Goal: Information Seeking & Learning: Learn about a topic

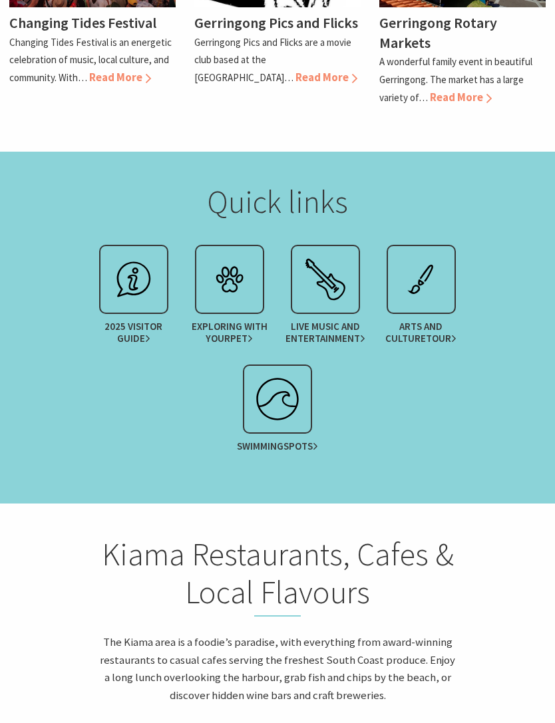
scroll to position [1691, 0]
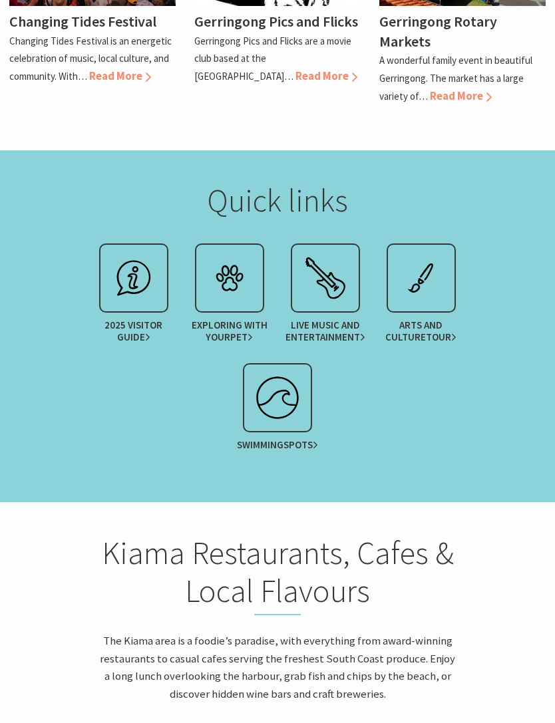
click at [234, 252] on img at bounding box center [229, 278] width 53 height 53
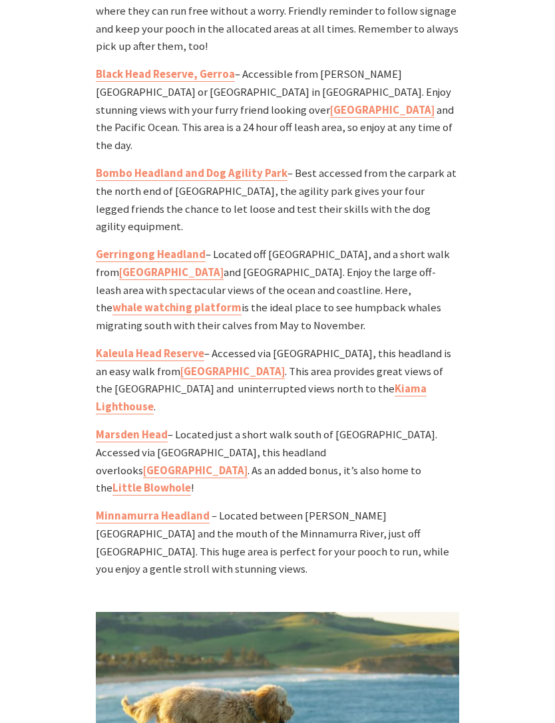
scroll to position [1630, 0]
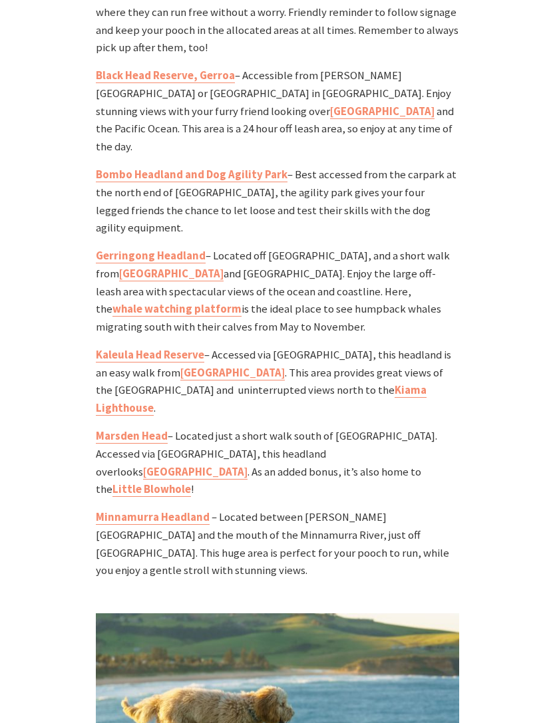
click at [129, 267] on link "Werri Beach rock pool" at bounding box center [171, 274] width 104 height 15
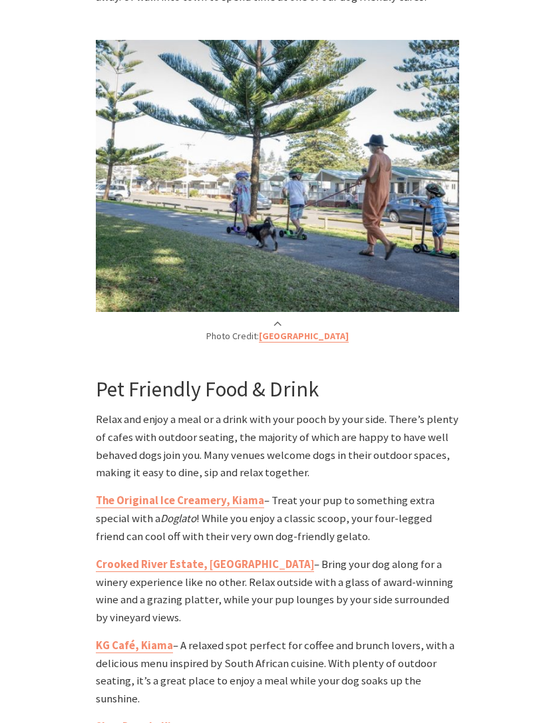
scroll to position [4084, 0]
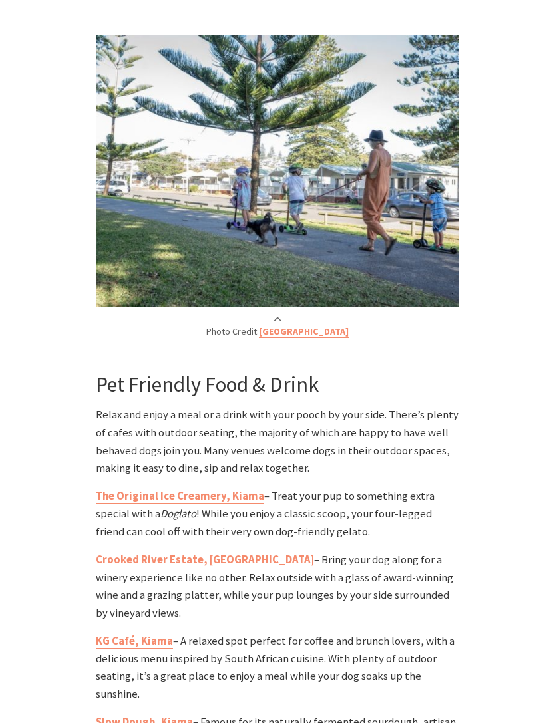
click at [126, 490] on strong "The Original Ice Creamery, Kiama" at bounding box center [180, 497] width 168 height 14
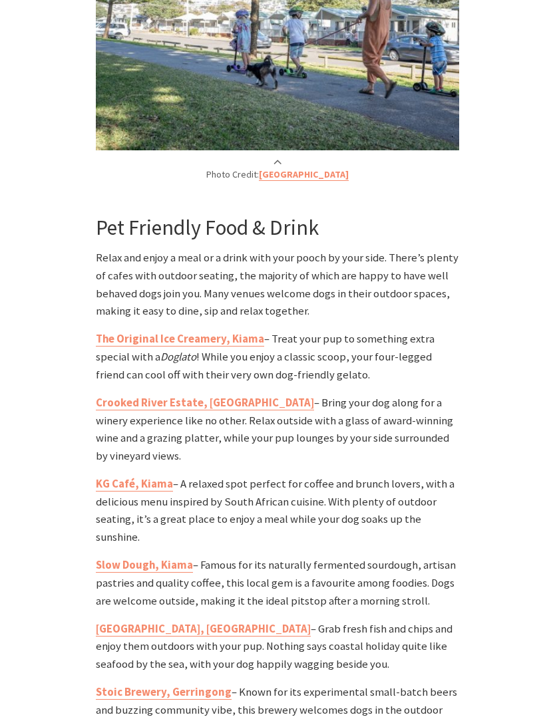
scroll to position [4274, 0]
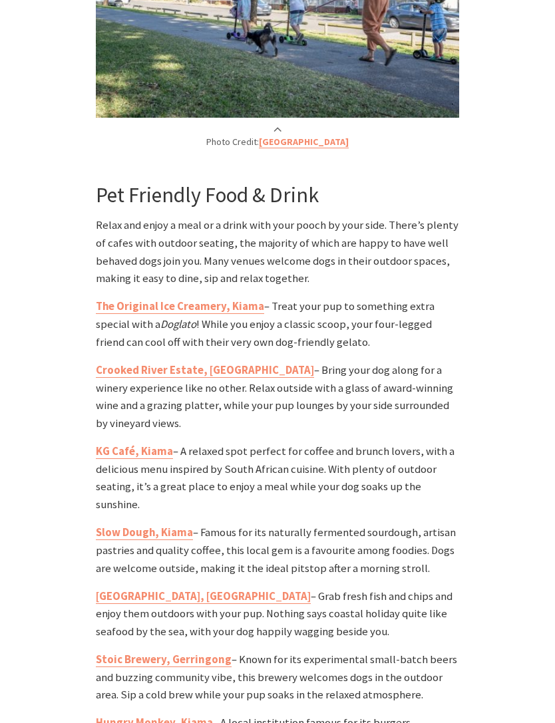
click at [118, 445] on strong "KG Café, Kiama" at bounding box center [134, 452] width 77 height 14
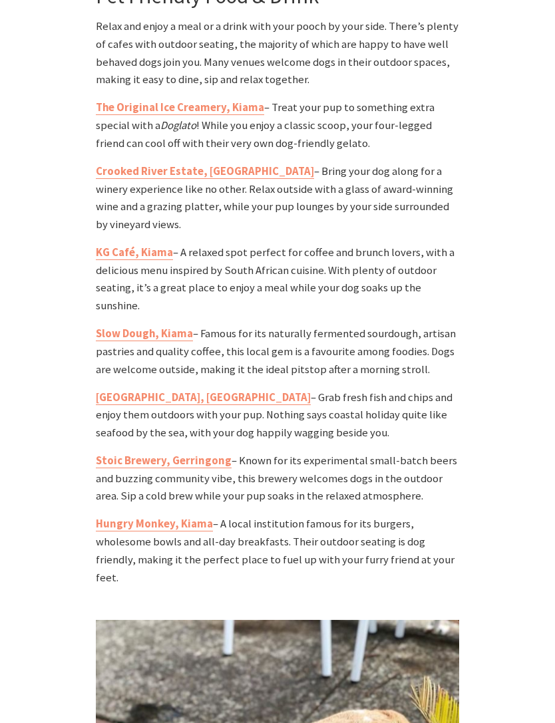
scroll to position [4505, 0]
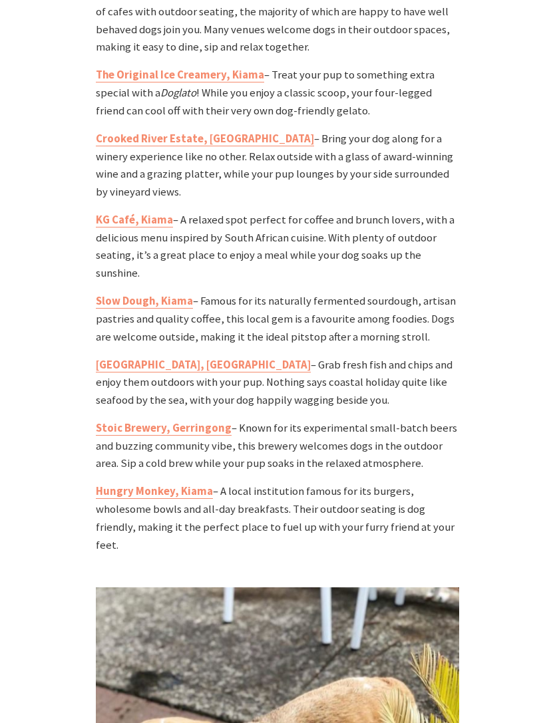
click at [119, 422] on strong "Stoic Brewery, Gerringong" at bounding box center [164, 429] width 136 height 14
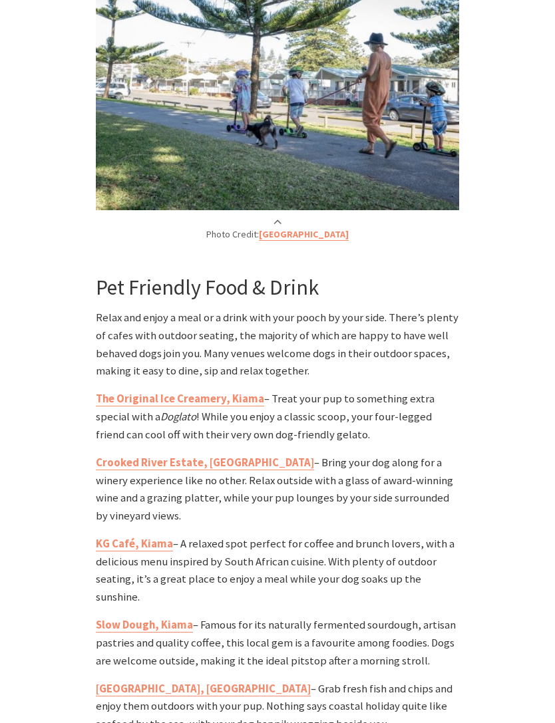
scroll to position [4174, 0]
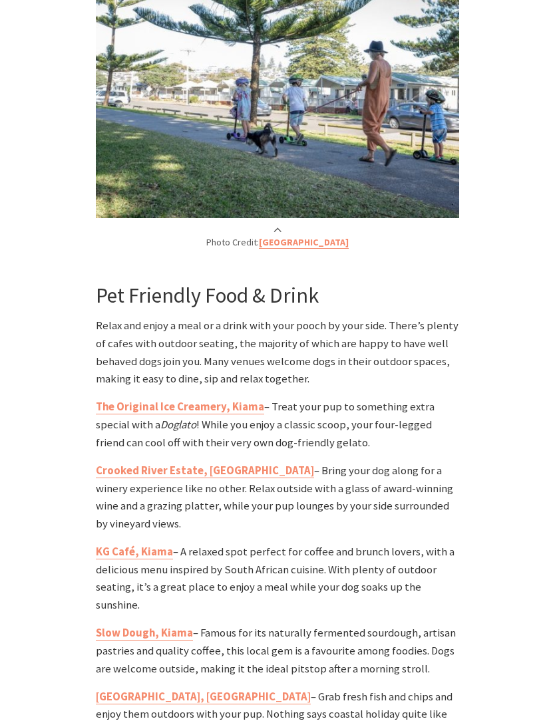
click at [128, 400] on strong "The Original Ice Creamery, Kiama" at bounding box center [180, 407] width 168 height 14
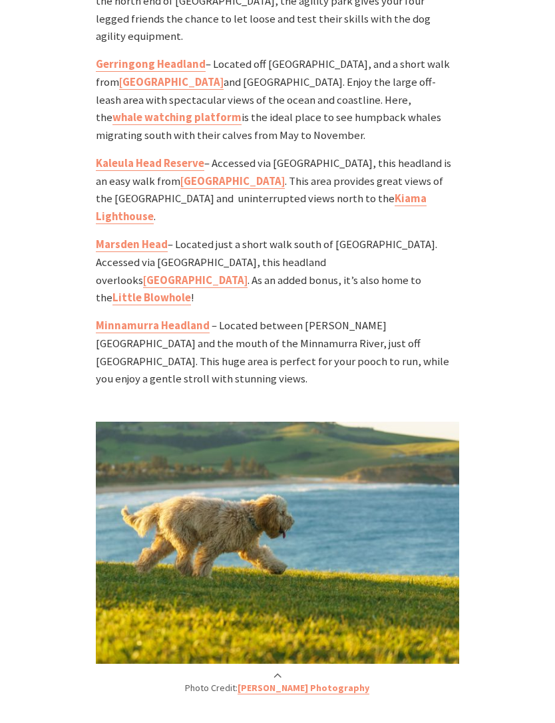
scroll to position [1753, 0]
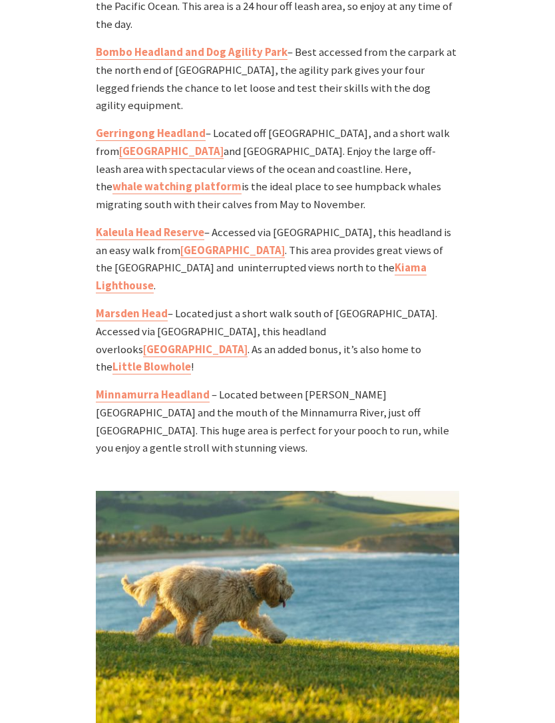
click at [128, 388] on link "Minnamurra Headland" at bounding box center [153, 395] width 114 height 15
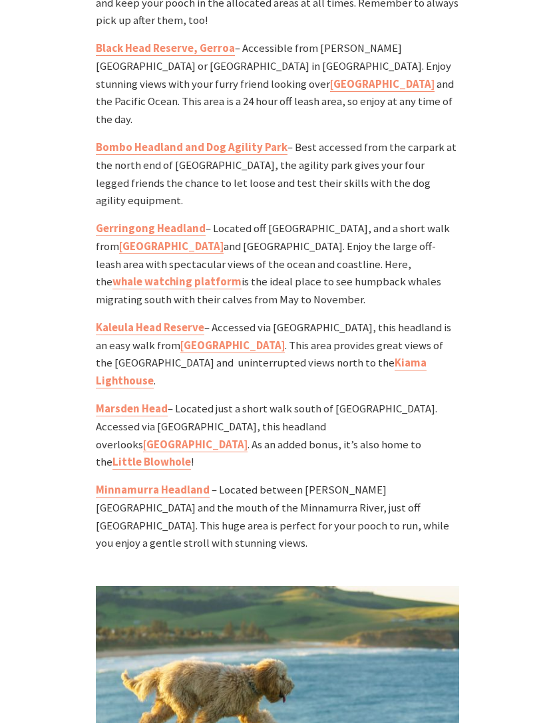
scroll to position [1651, 0]
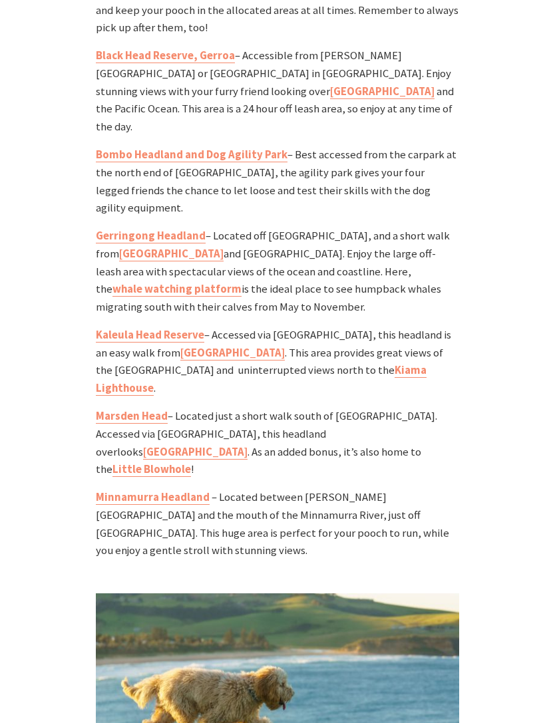
click at [118, 409] on link "Marsden Head" at bounding box center [132, 416] width 72 height 15
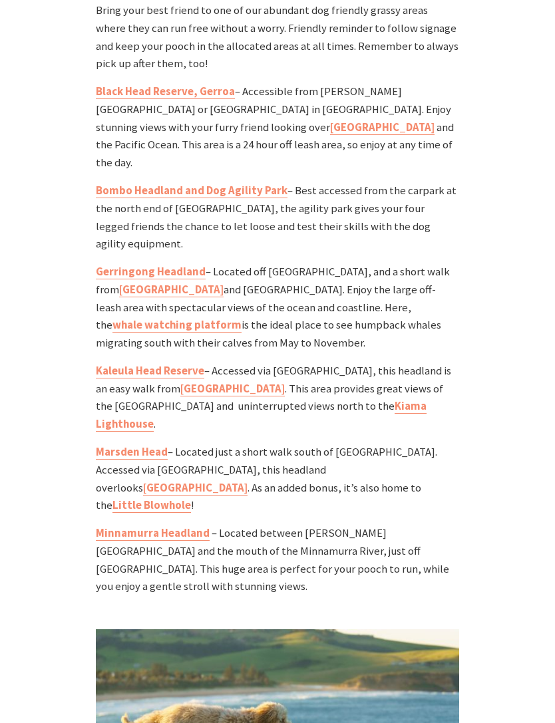
scroll to position [1614, 0]
click at [119, 283] on link "Werri Beach rock pool" at bounding box center [171, 290] width 104 height 15
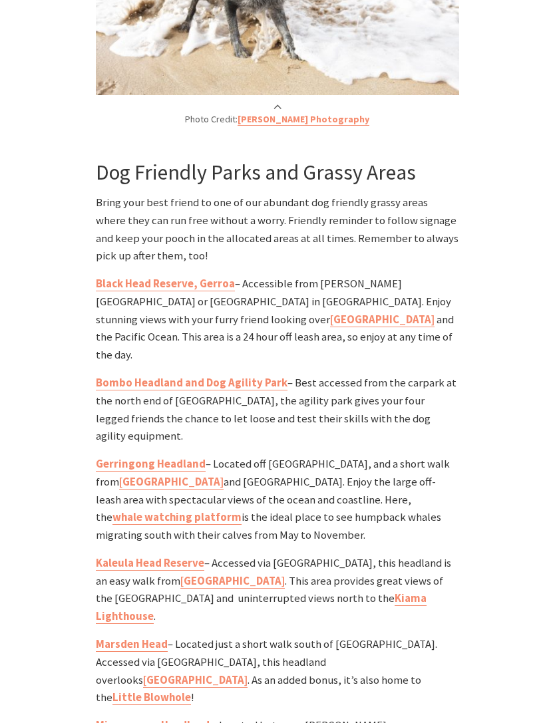
scroll to position [1454, 0]
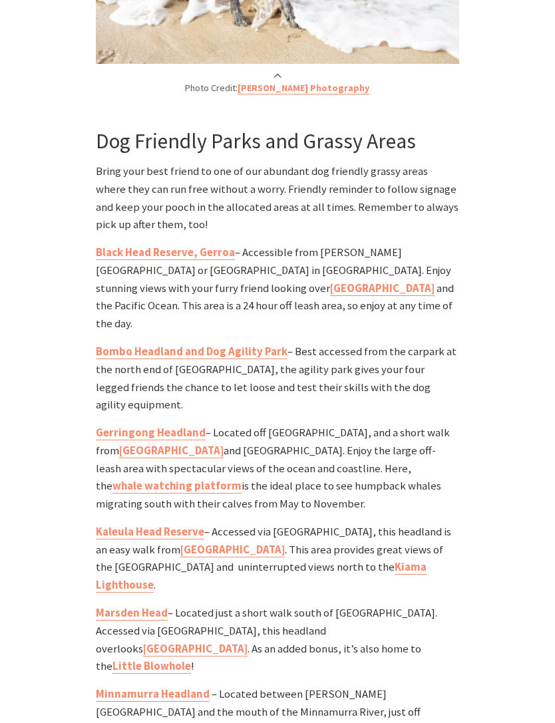
click at [330, 281] on link "Seven Mile Beach" at bounding box center [382, 288] width 104 height 15
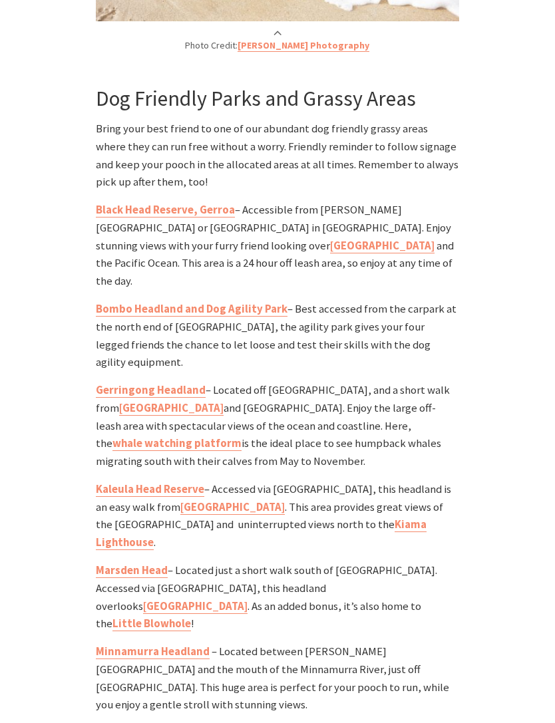
click at [330, 239] on link "Seven Mile Beach" at bounding box center [382, 246] width 104 height 15
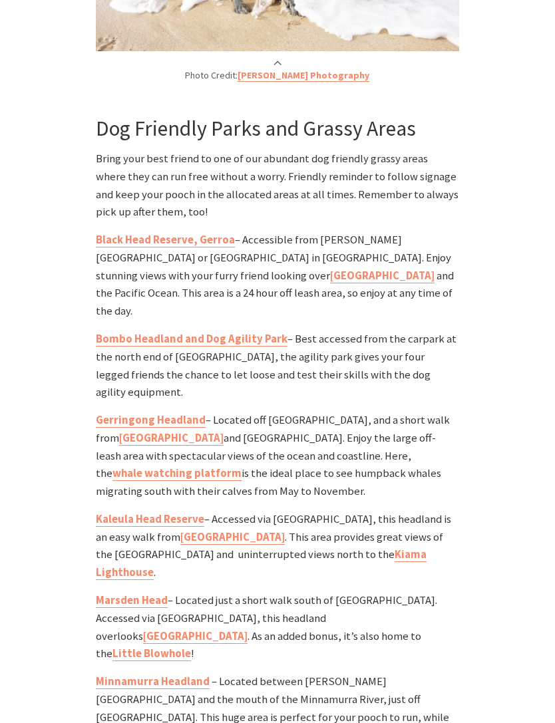
scroll to position [1467, 0]
click at [117, 232] on link "Black Head Reserve, Gerroa" at bounding box center [165, 239] width 139 height 15
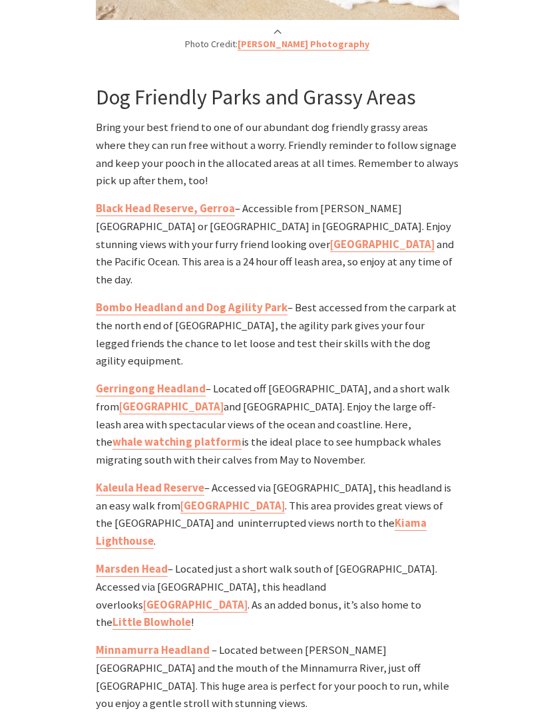
scroll to position [1497, 0]
click at [153, 238] on span "and the Pacific Ocean. This area is a 24 hour off leash area, so enjoy at any t…" at bounding box center [275, 262] width 358 height 49
click at [330, 238] on link "Seven Mile Beach" at bounding box center [382, 245] width 104 height 15
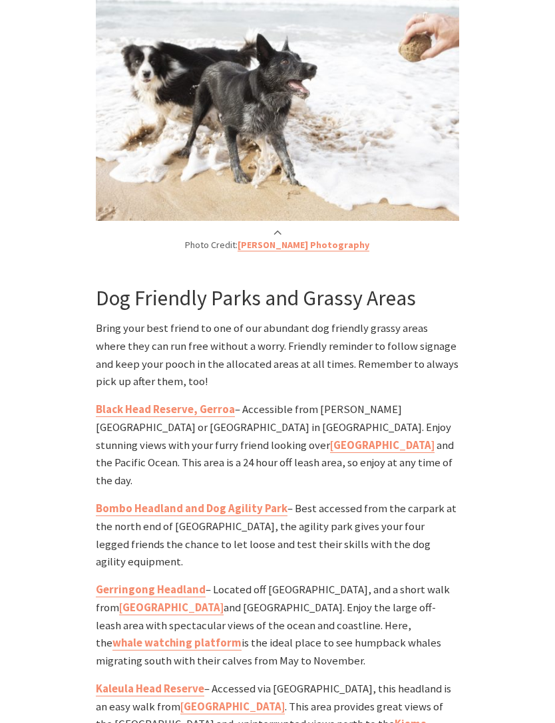
scroll to position [1392, 0]
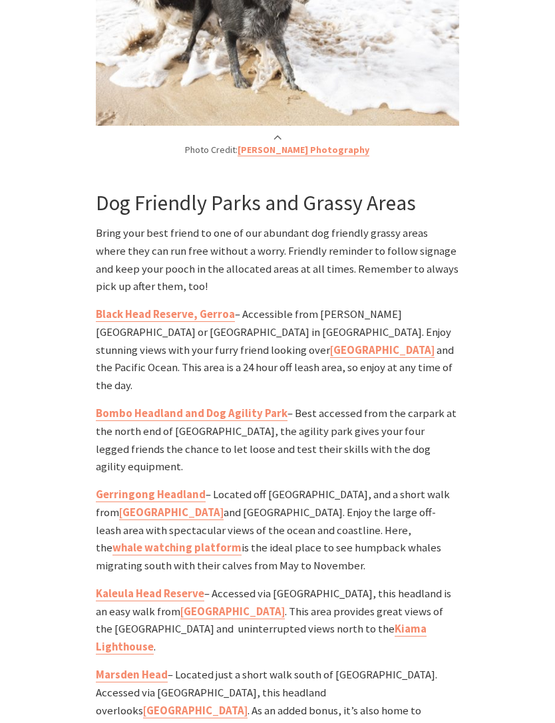
click at [136, 506] on link "Werri Beach rock pool" at bounding box center [171, 513] width 104 height 15
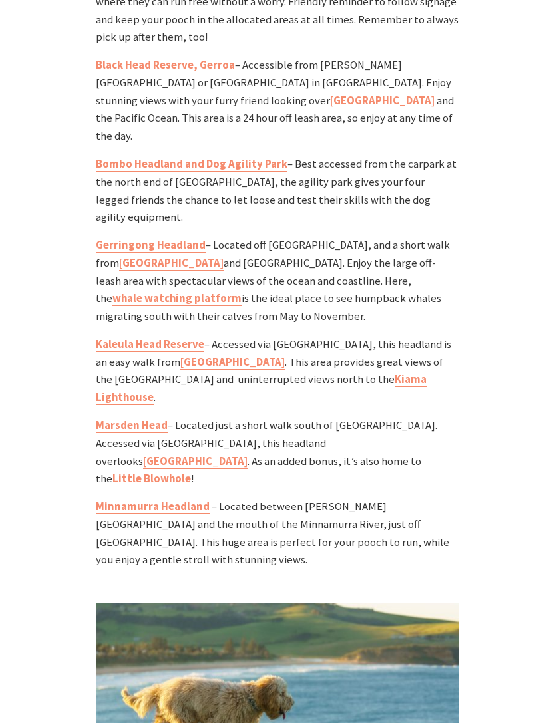
scroll to position [1676, 0]
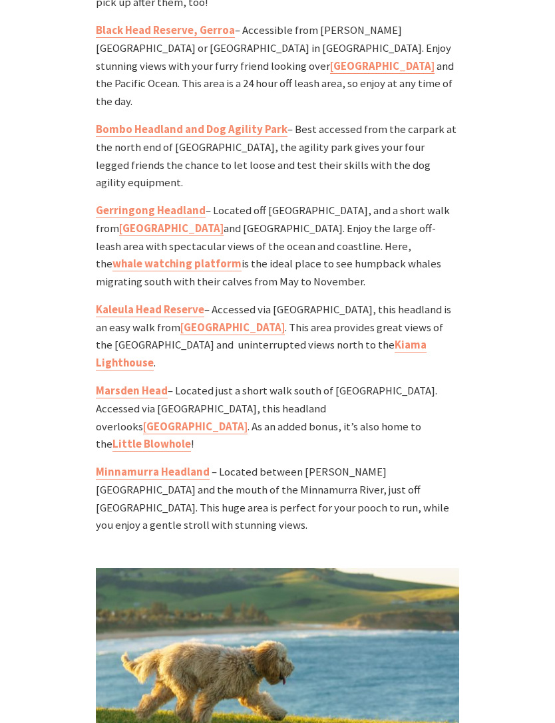
click at [127, 466] on link "Minnamurra Headland" at bounding box center [153, 473] width 114 height 15
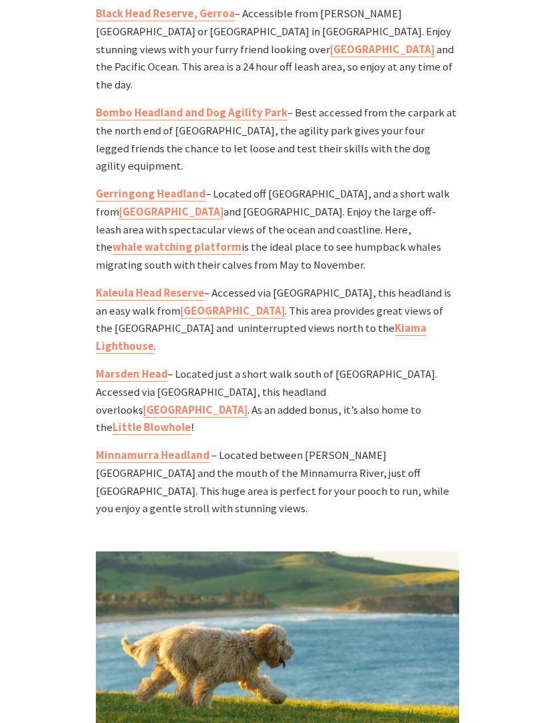
scroll to position [1677, 0]
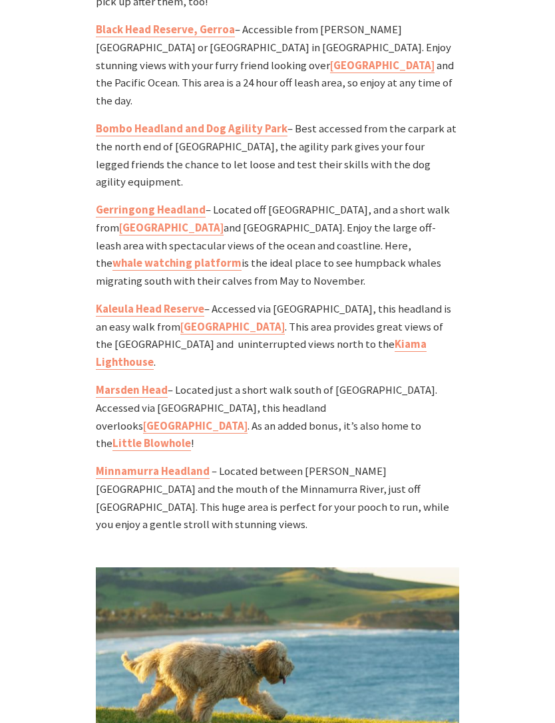
click at [138, 221] on link "Werri Beach rock pool" at bounding box center [171, 228] width 104 height 15
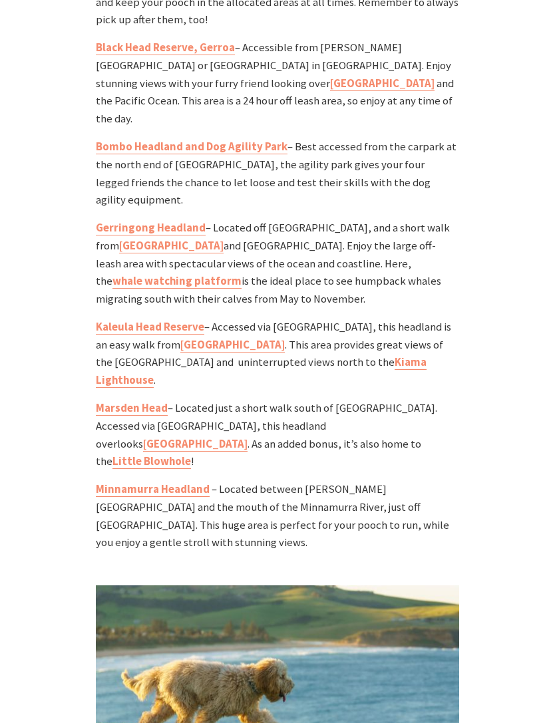
scroll to position [1658, 0]
click at [241, 275] on link "whale watching platform" at bounding box center [176, 282] width 129 height 15
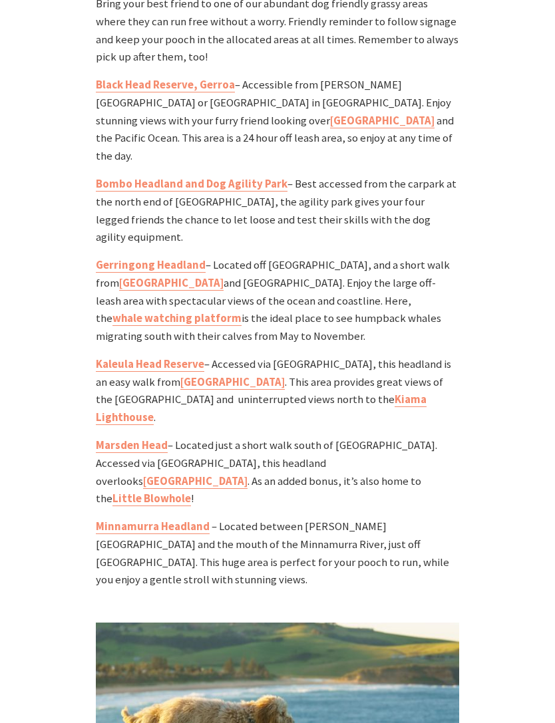
scroll to position [1620, 0]
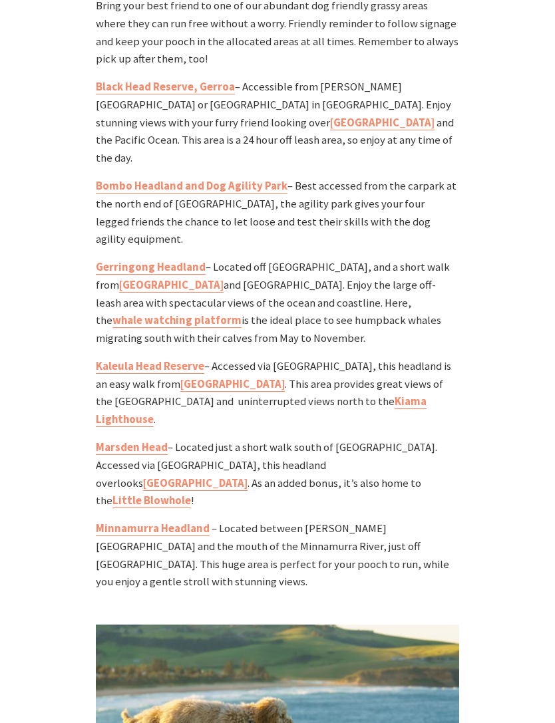
click at [165, 179] on link "Bombo Headland and Dog Agility Park" at bounding box center [192, 186] width 192 height 15
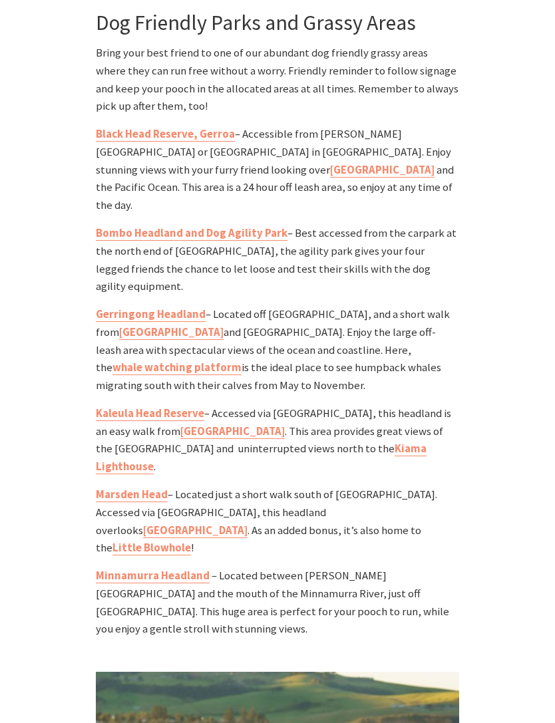
scroll to position [1563, 0]
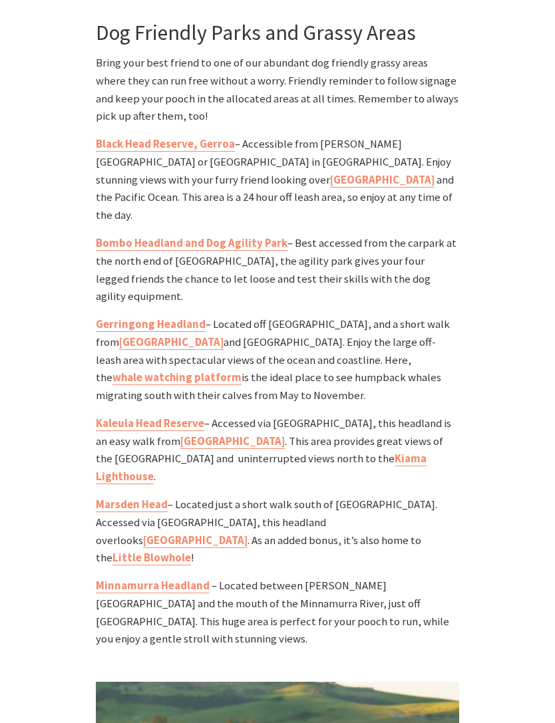
click at [126, 416] on link "Kaleula Head Reserve" at bounding box center [150, 423] width 108 height 15
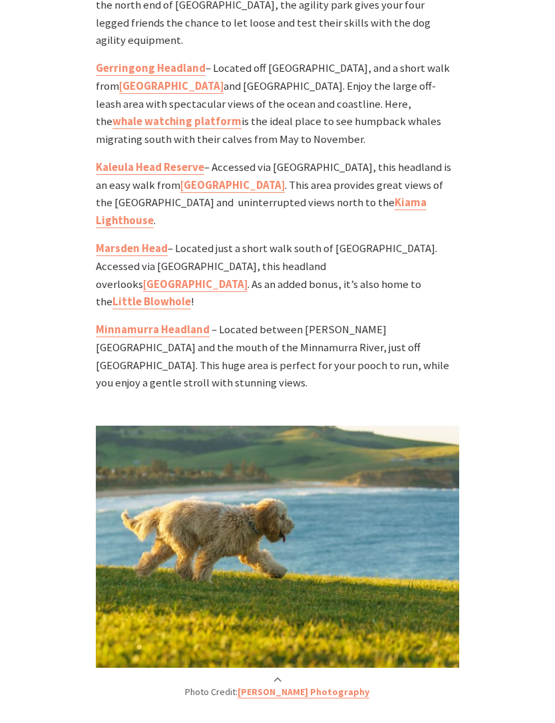
scroll to position [1847, 0]
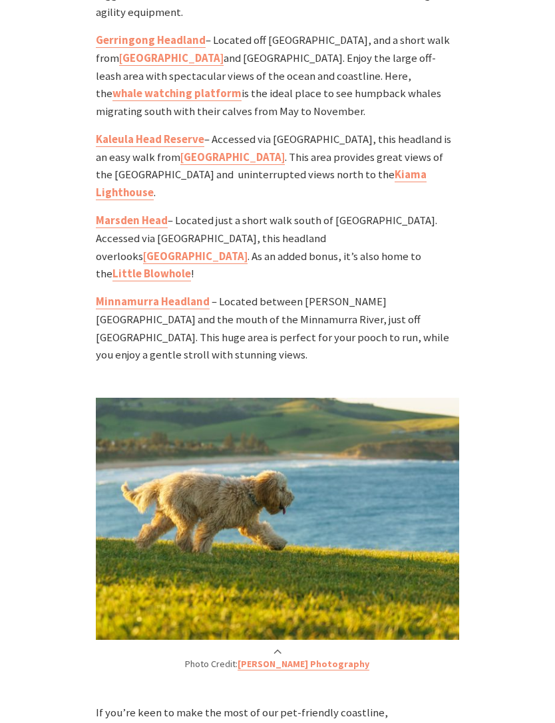
click at [128, 214] on link "Marsden Head" at bounding box center [132, 221] width 72 height 15
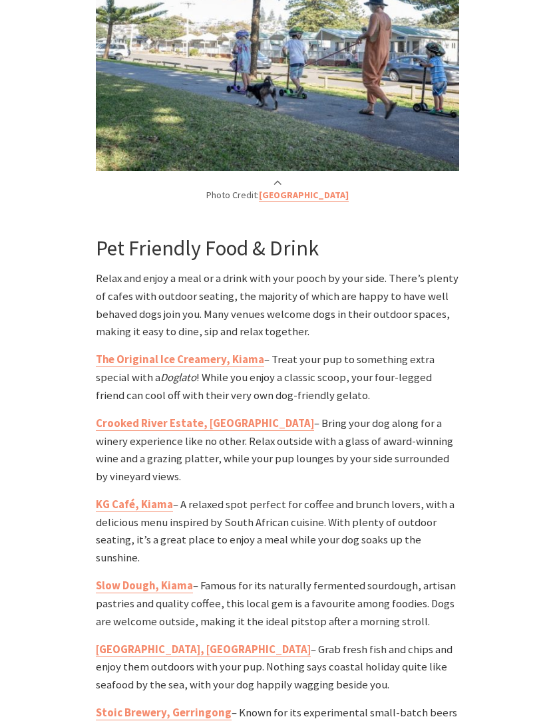
scroll to position [4220, 0]
click at [111, 644] on strong "Saltwater Café, Kiama" at bounding box center [203, 651] width 215 height 14
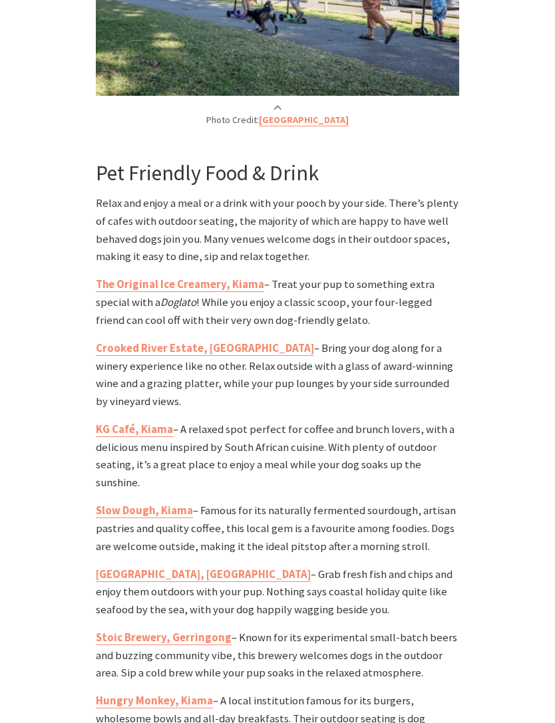
scroll to position [4406, 0]
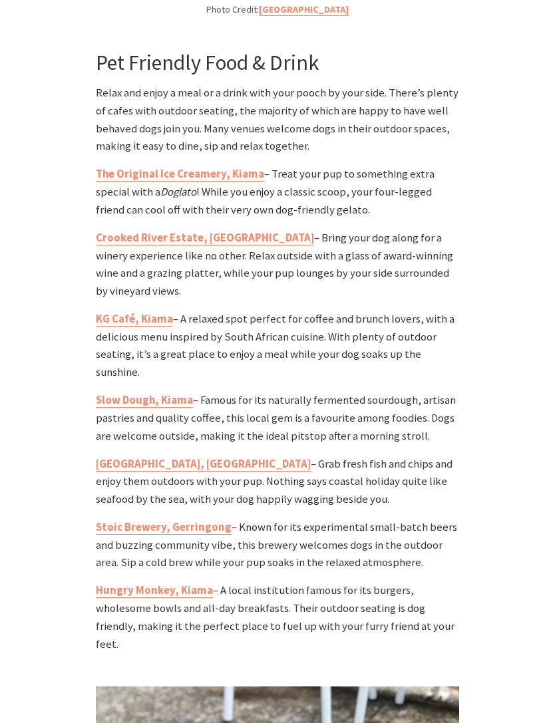
click at [200, 521] on strong "Stoic Brewery, Gerringong" at bounding box center [164, 528] width 136 height 14
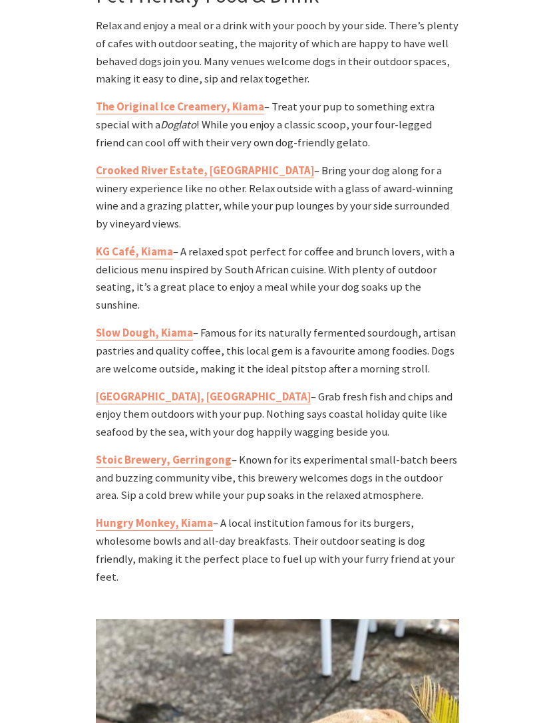
scroll to position [4594, 0]
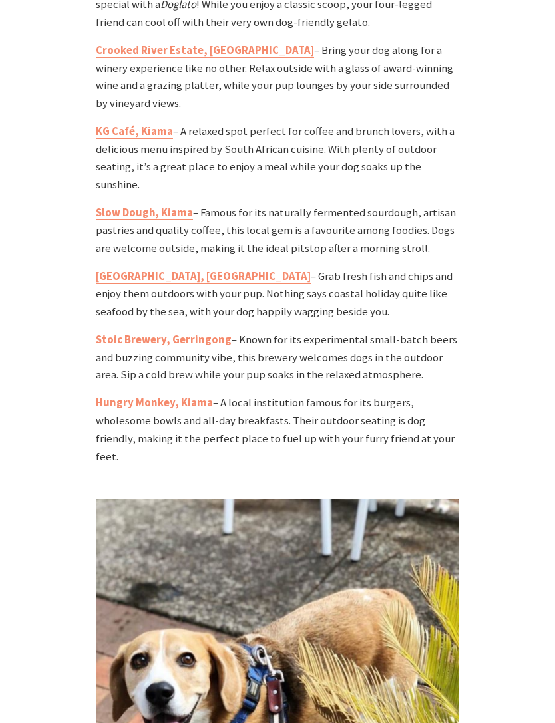
click at [175, 396] on strong "Hungry Monkey, Kiama" at bounding box center [154, 403] width 117 height 14
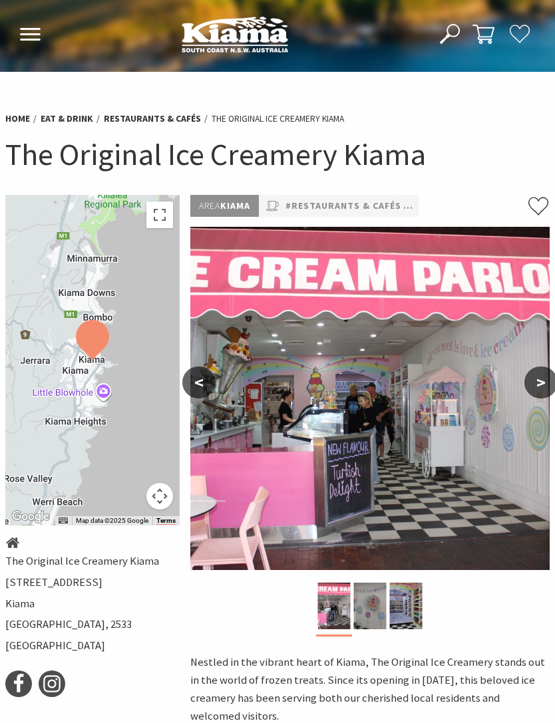
click at [533, 388] on button ">" at bounding box center [540, 383] width 33 height 32
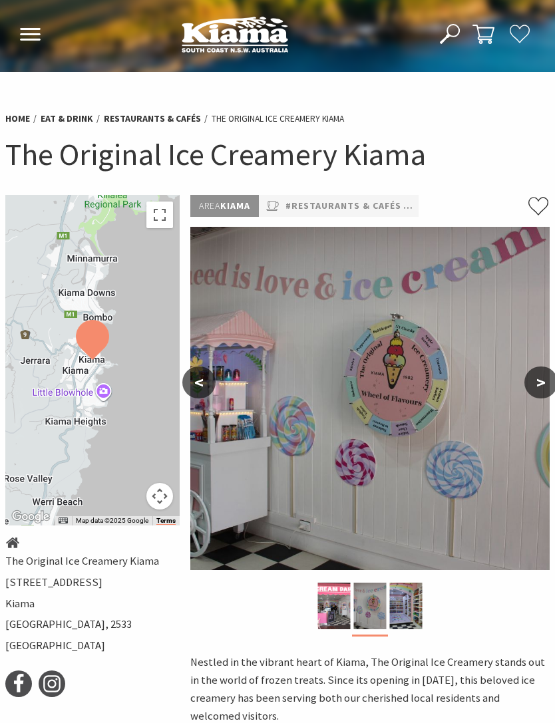
click at [535, 383] on button ">" at bounding box center [540, 383] width 33 height 32
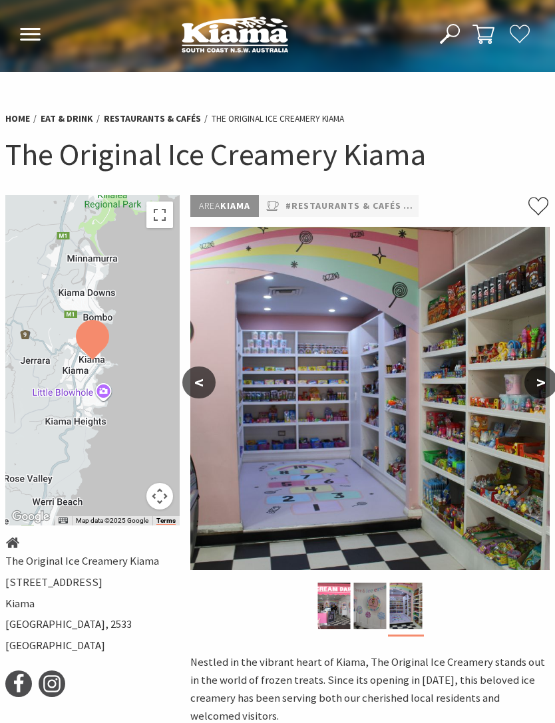
click at [535, 382] on button ">" at bounding box center [540, 383] width 33 height 32
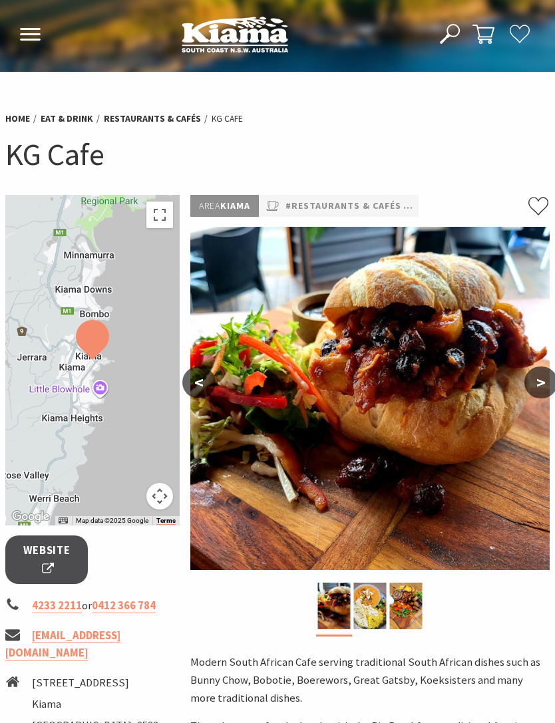
click at [535, 381] on button ">" at bounding box center [540, 383] width 33 height 32
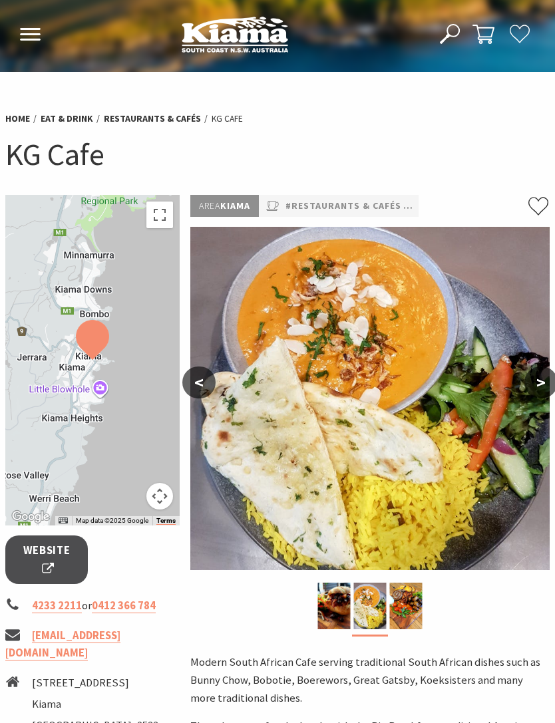
click at [538, 380] on button ">" at bounding box center [540, 383] width 33 height 32
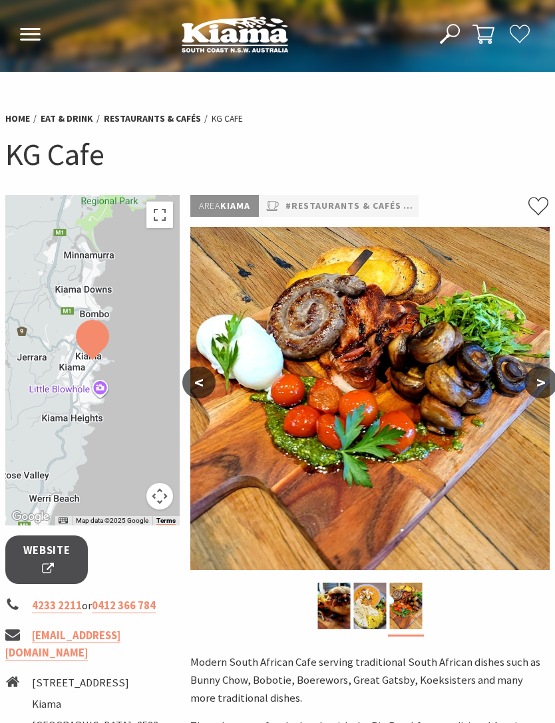
click at [540, 377] on button ">" at bounding box center [540, 383] width 33 height 32
click at [537, 382] on button ">" at bounding box center [540, 383] width 33 height 32
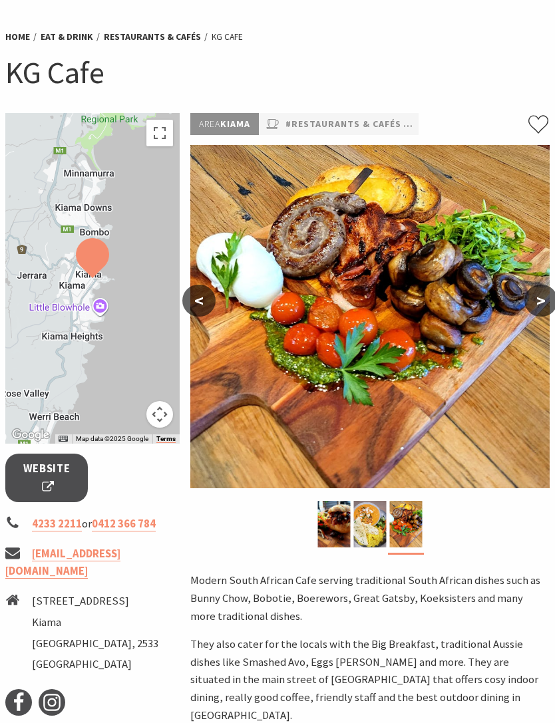
scroll to position [49, 0]
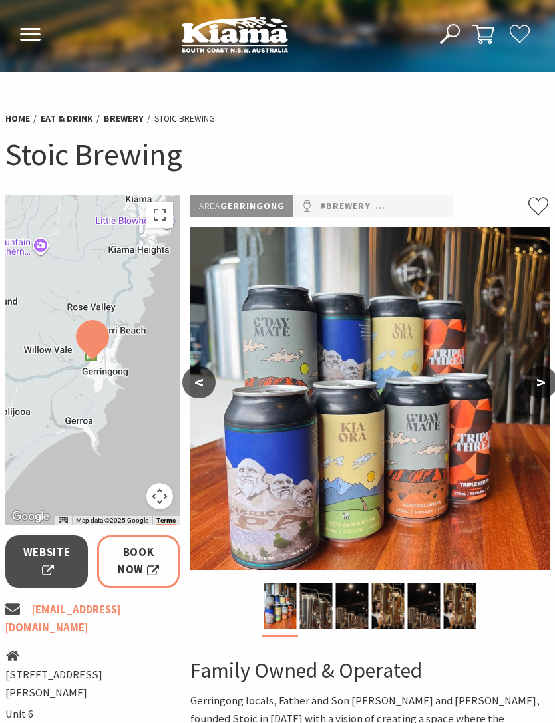
click at [540, 384] on button ">" at bounding box center [540, 383] width 33 height 32
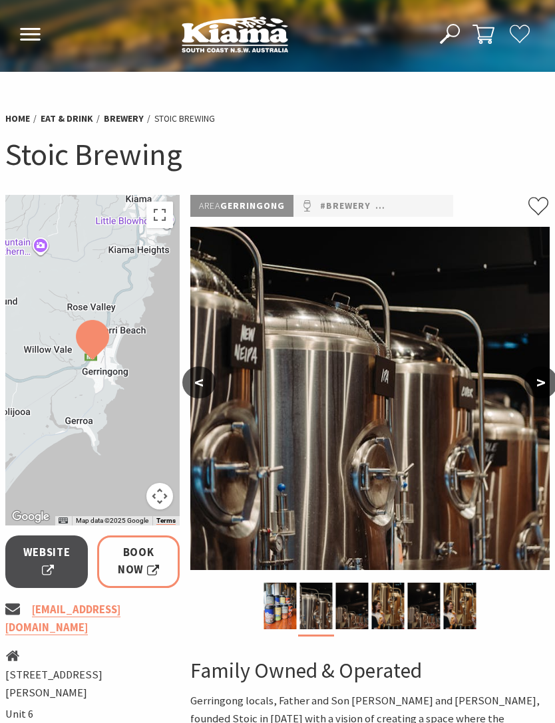
click at [535, 377] on button ">" at bounding box center [540, 383] width 33 height 32
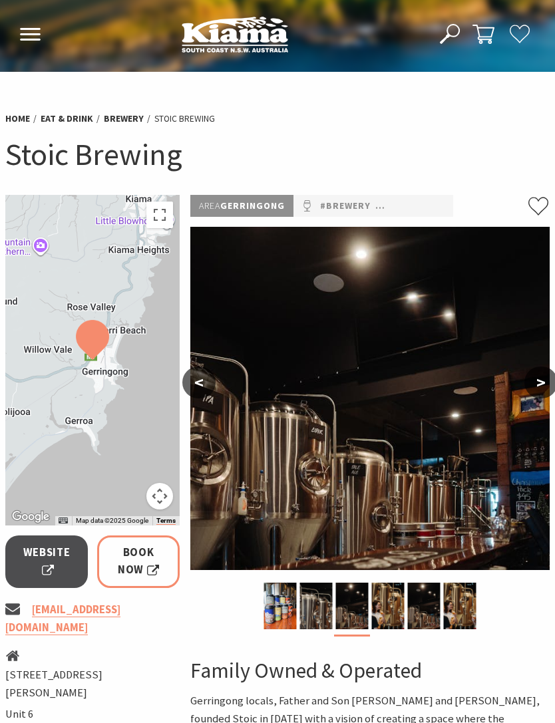
click at [534, 378] on button ">" at bounding box center [540, 383] width 33 height 32
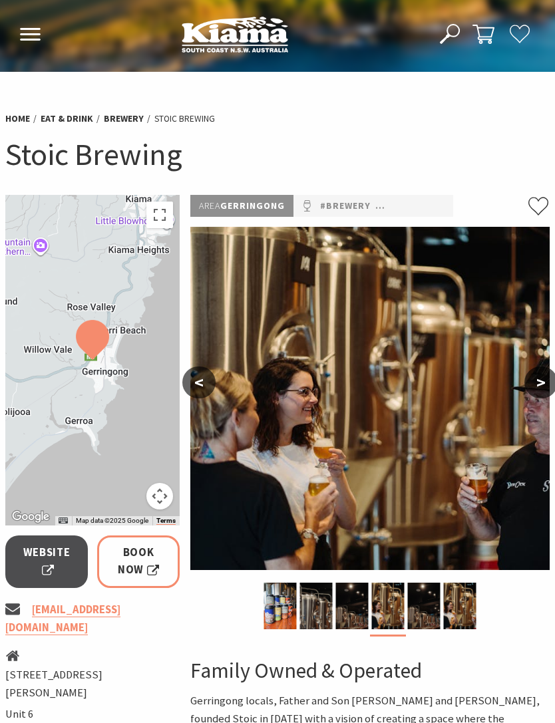
click at [534, 378] on button ">" at bounding box center [540, 383] width 33 height 32
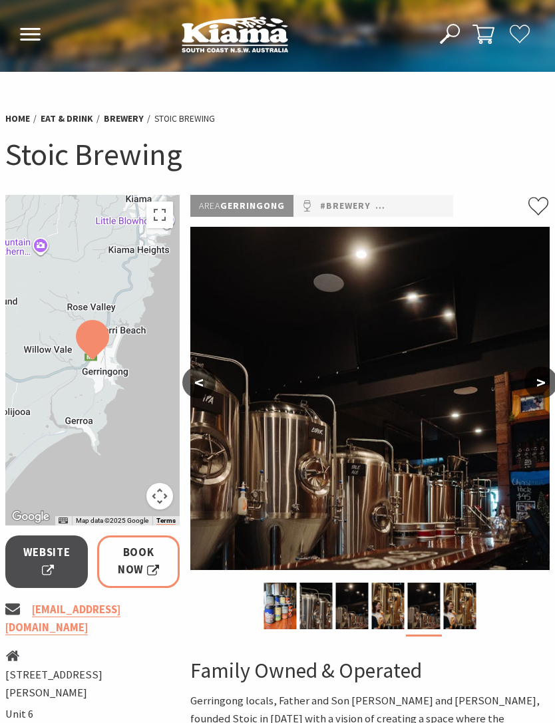
click at [533, 378] on button ">" at bounding box center [540, 383] width 33 height 32
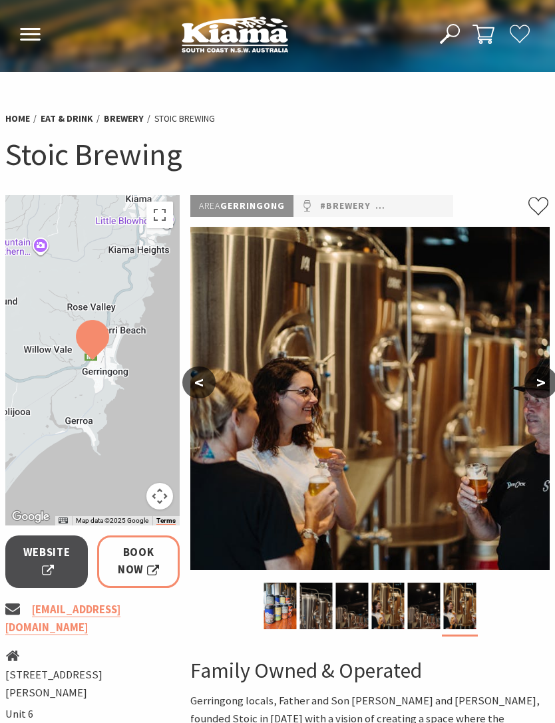
click at [533, 378] on button ">" at bounding box center [540, 383] width 33 height 32
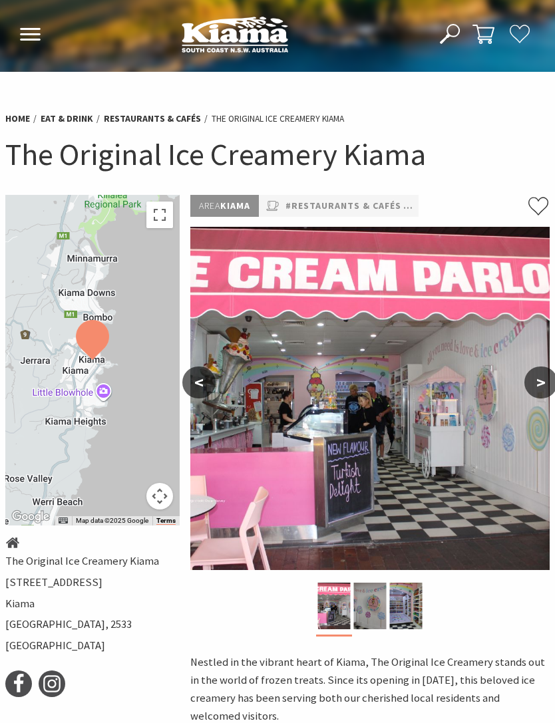
click at [535, 377] on button ">" at bounding box center [540, 383] width 33 height 32
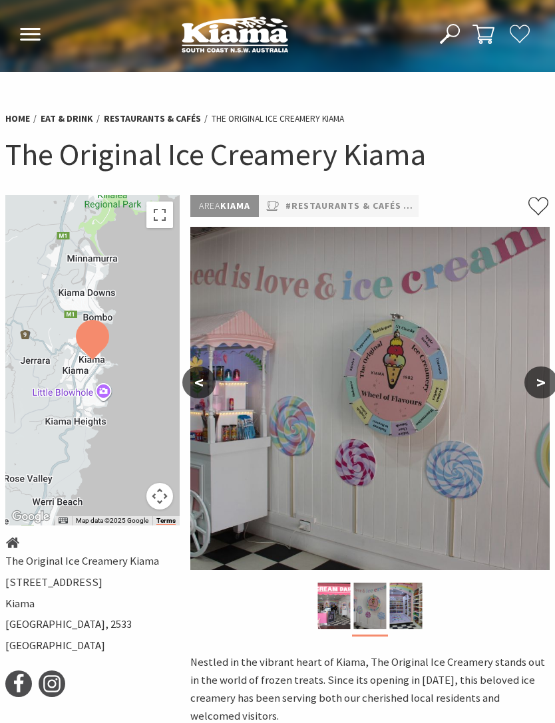
click at [539, 373] on button ">" at bounding box center [540, 383] width 33 height 32
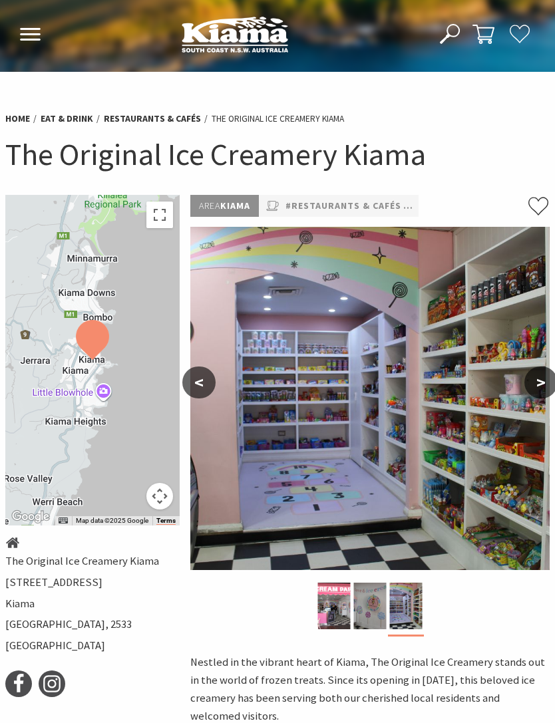
click at [537, 371] on button ">" at bounding box center [540, 383] width 33 height 32
click at [537, 377] on button ">" at bounding box center [540, 383] width 33 height 32
click at [535, 384] on button ">" at bounding box center [540, 383] width 33 height 32
click at [537, 380] on button ">" at bounding box center [540, 383] width 33 height 32
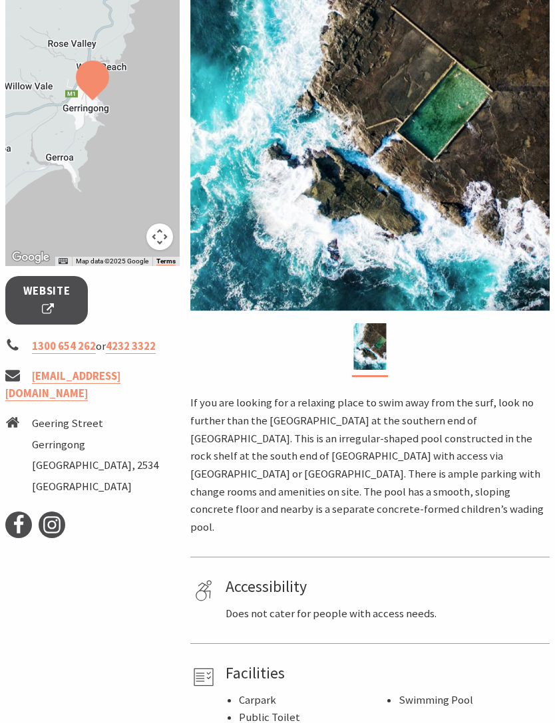
scroll to position [268, 0]
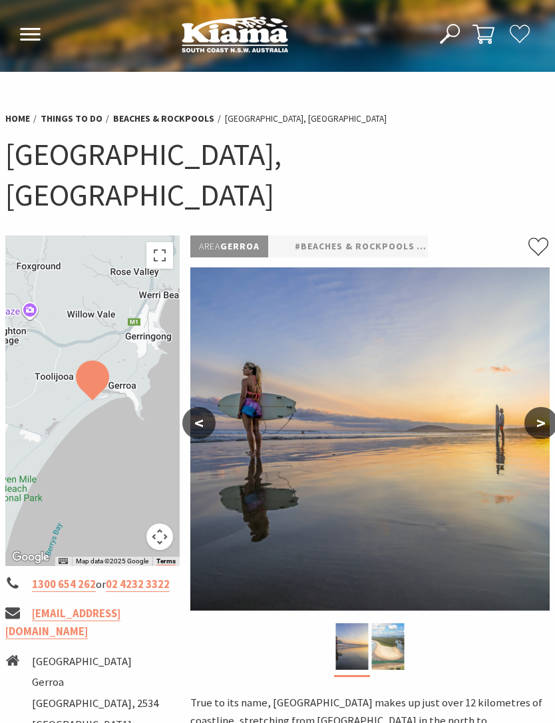
click at [535, 407] on button ">" at bounding box center [540, 423] width 33 height 32
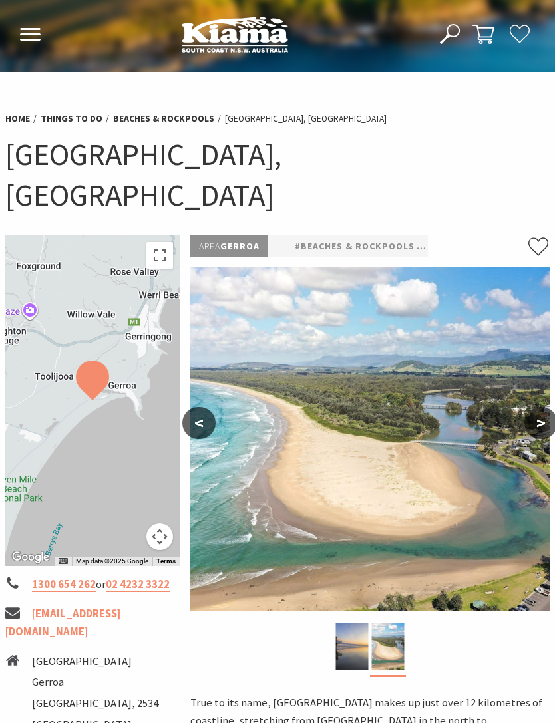
click at [535, 407] on button ">" at bounding box center [540, 423] width 33 height 32
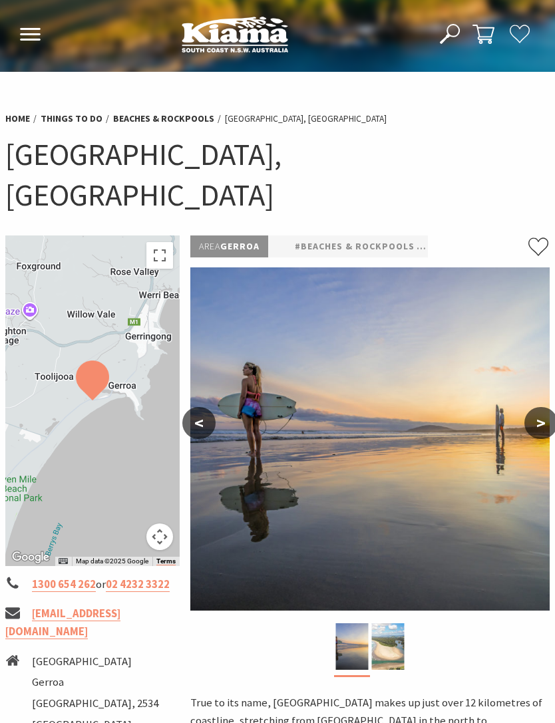
click at [539, 407] on button ">" at bounding box center [540, 423] width 33 height 32
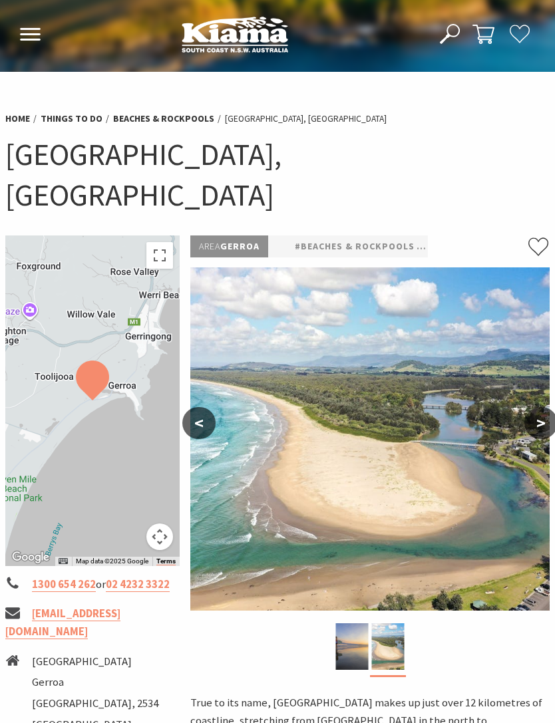
click at [539, 407] on button ">" at bounding box center [540, 423] width 33 height 32
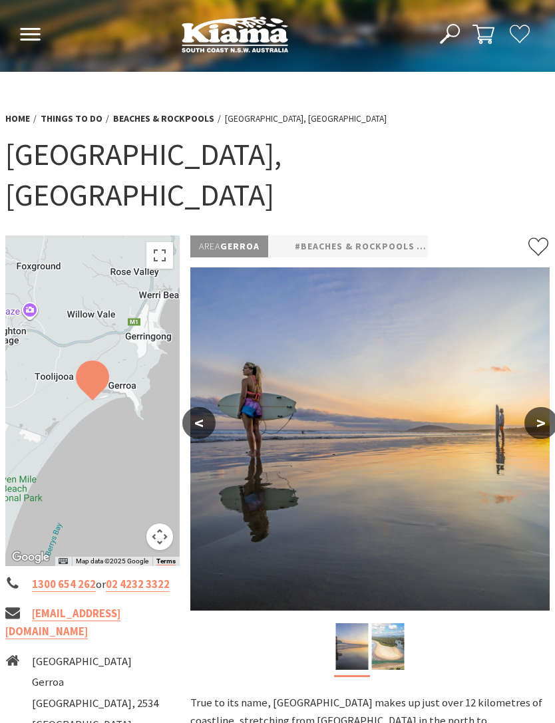
click at [540, 407] on button ">" at bounding box center [540, 423] width 33 height 32
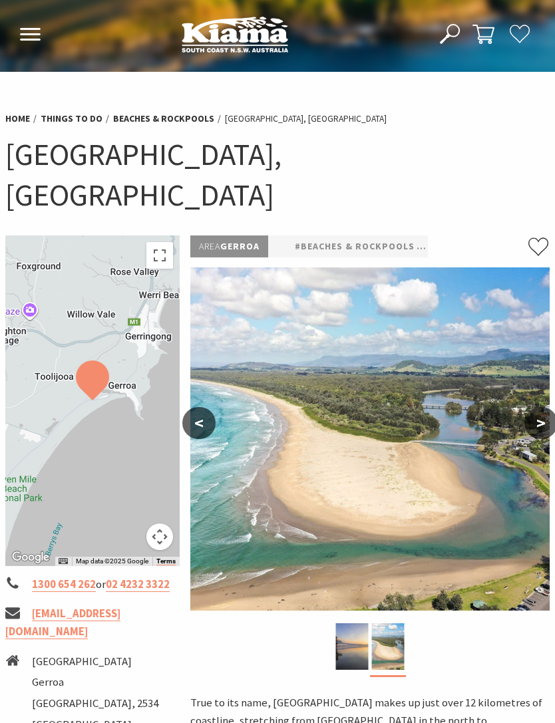
click at [541, 407] on button ">" at bounding box center [540, 423] width 33 height 32
click at [537, 407] on button ">" at bounding box center [540, 423] width 33 height 32
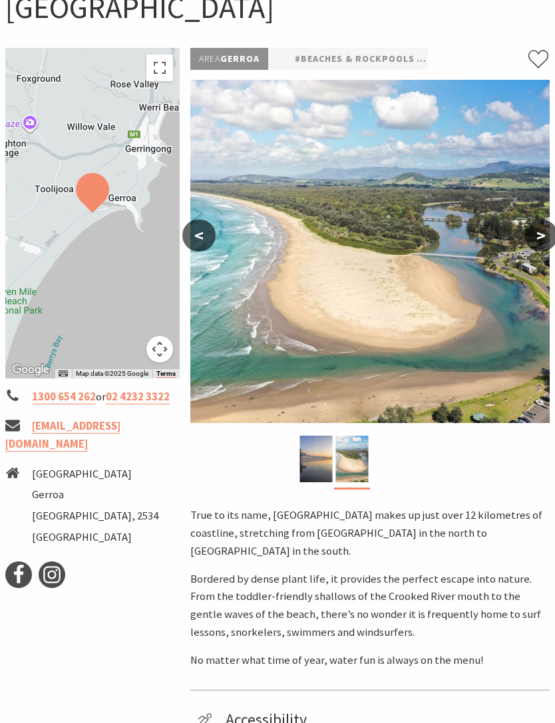
scroll to position [186, 0]
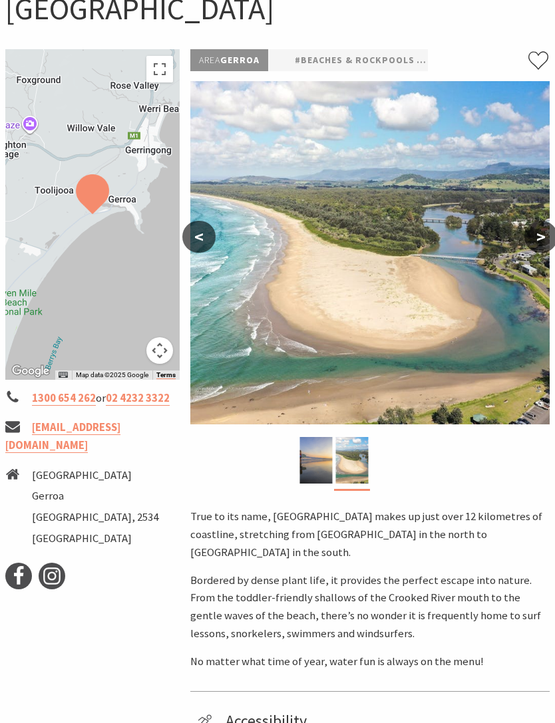
click at [202, 221] on button "<" at bounding box center [198, 237] width 33 height 32
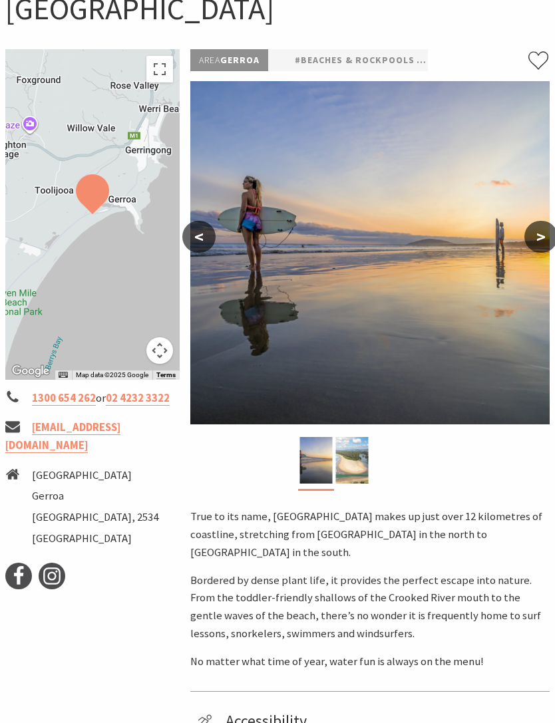
click at [532, 221] on button ">" at bounding box center [540, 237] width 33 height 32
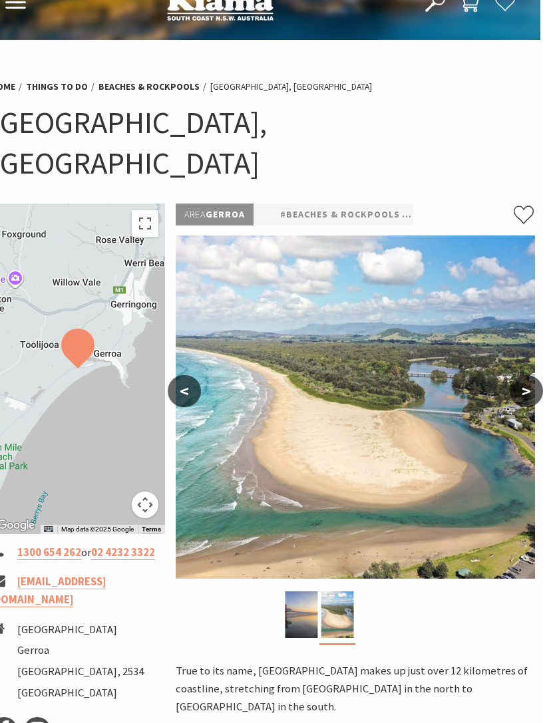
scroll to position [0, 3]
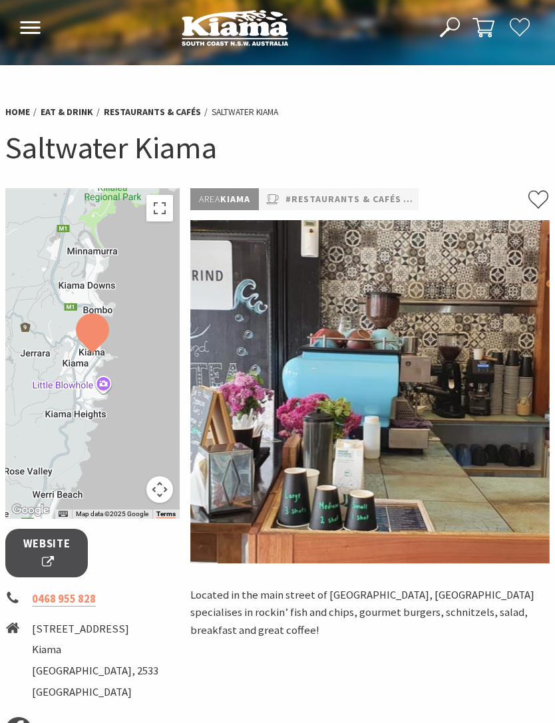
scroll to position [7, 0]
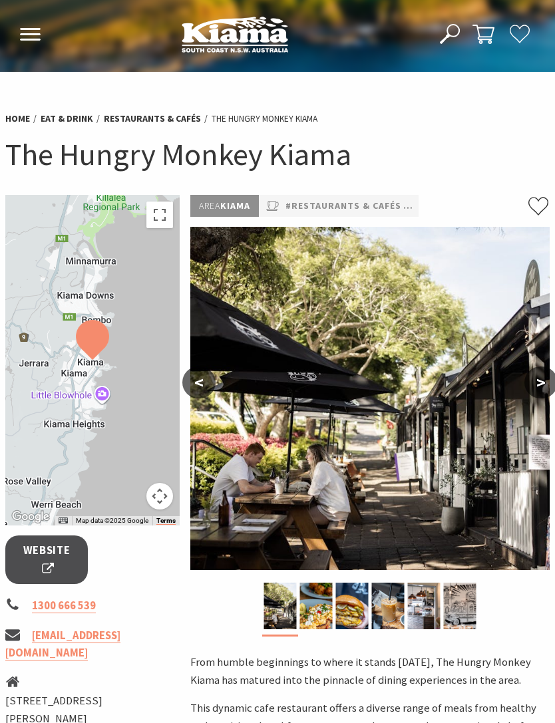
click at [532, 384] on button ">" at bounding box center [540, 383] width 33 height 32
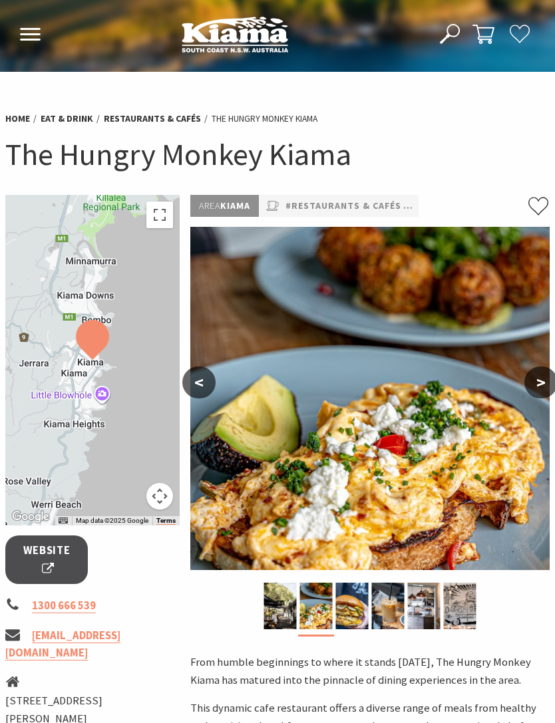
click at [533, 379] on button ">" at bounding box center [540, 383] width 33 height 32
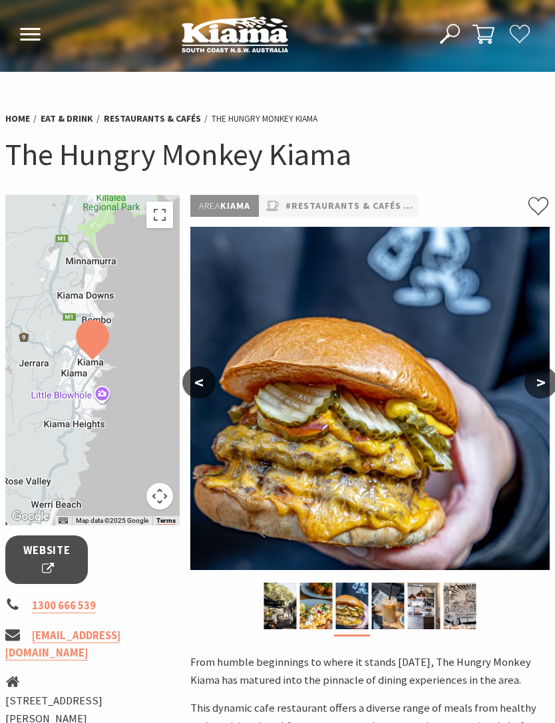
click at [535, 381] on button ">" at bounding box center [540, 383] width 33 height 32
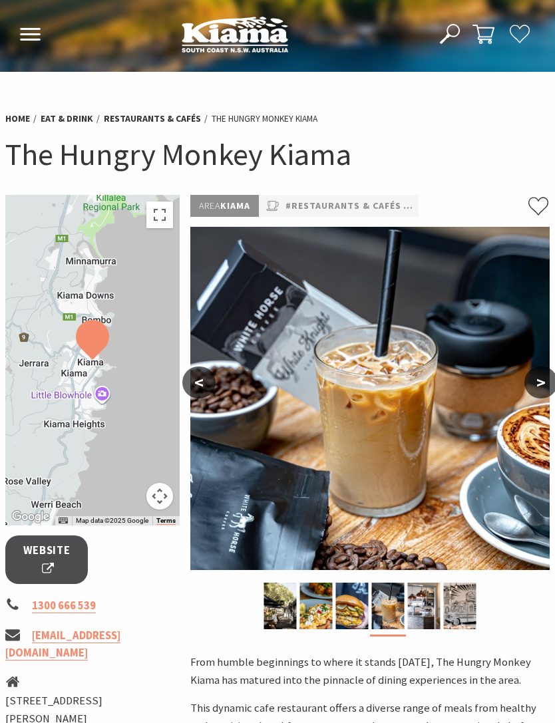
scroll to position [0, 3]
